Goal: Navigation & Orientation: Find specific page/section

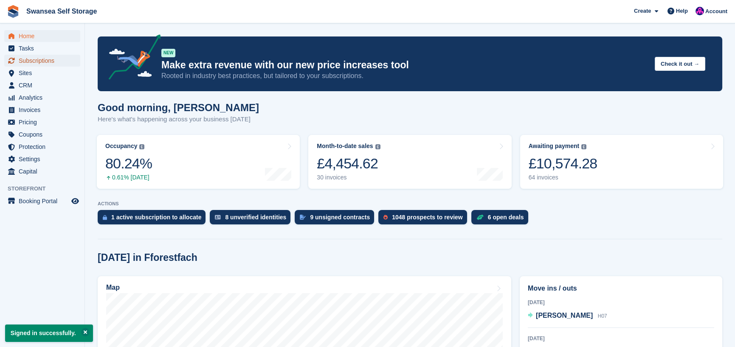
click at [48, 61] on span "Subscriptions" at bounding box center [44, 61] width 51 height 12
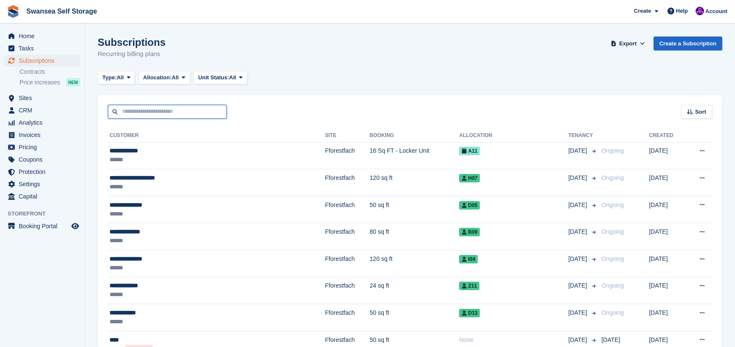
click at [161, 112] on input "text" at bounding box center [167, 112] width 119 height 14
click at [39, 99] on span "Sites" at bounding box center [44, 98] width 51 height 12
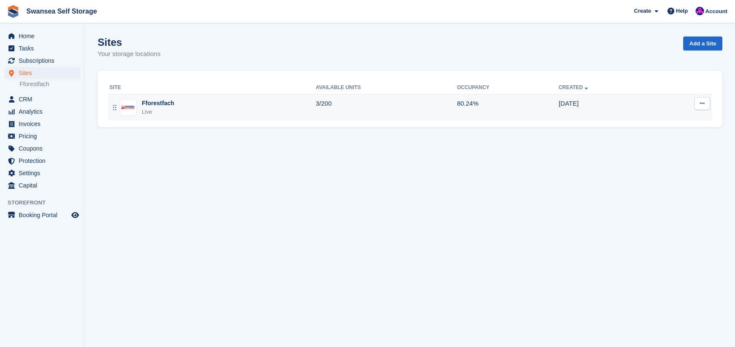
click at [156, 108] on div "Live" at bounding box center [158, 112] width 32 height 8
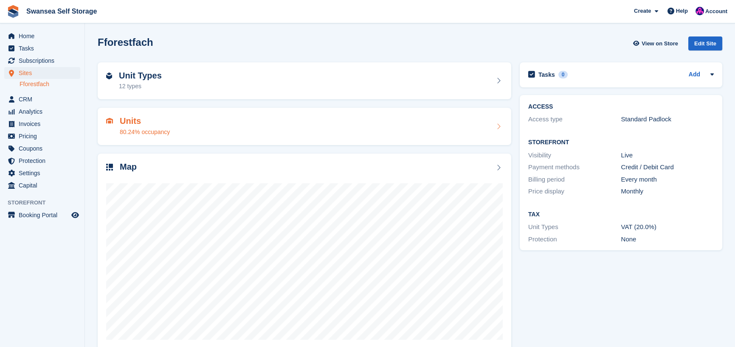
drag, startPoint x: 153, startPoint y: 129, endPoint x: 157, endPoint y: 134, distance: 6.7
click at [153, 130] on div "80.24% occupancy" at bounding box center [145, 132] width 50 height 9
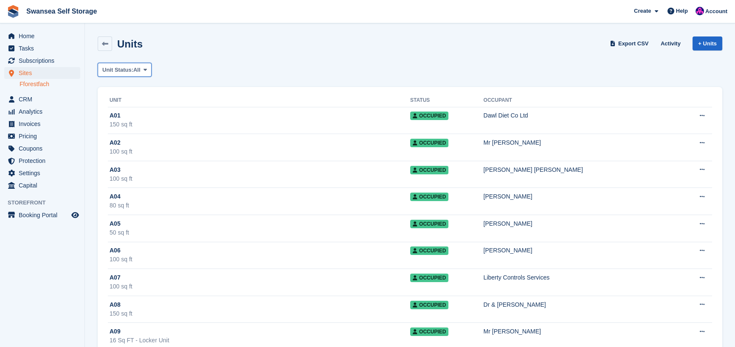
drag, startPoint x: 120, startPoint y: 68, endPoint x: 124, endPoint y: 81, distance: 13.6
click at [120, 69] on span "Unit Status:" at bounding box center [117, 70] width 31 height 8
click at [138, 107] on link "Available" at bounding box center [139, 105] width 74 height 15
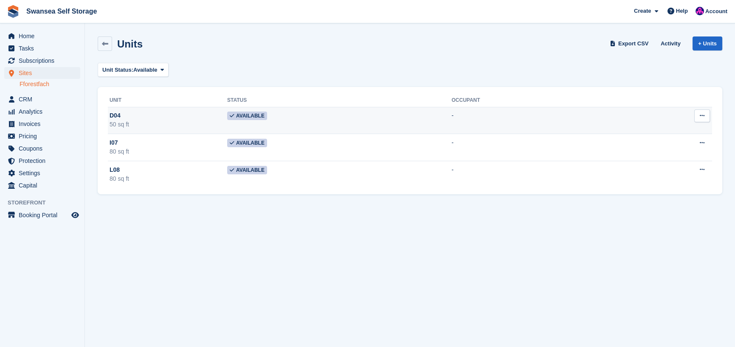
click at [251, 118] on span "Available" at bounding box center [247, 116] width 40 height 8
